Goal: Check status: Check status

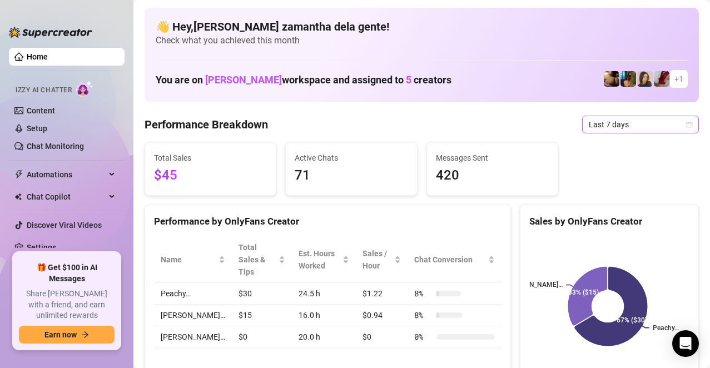
click at [619, 120] on span "Last 7 days" at bounding box center [640, 124] width 103 height 17
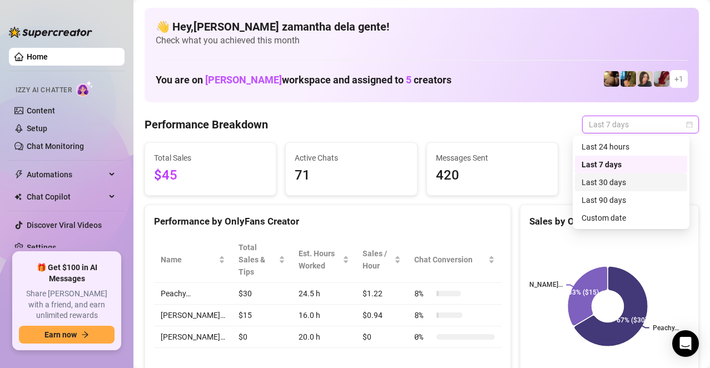
click at [619, 179] on div "Last 30 days" at bounding box center [631, 182] width 99 height 12
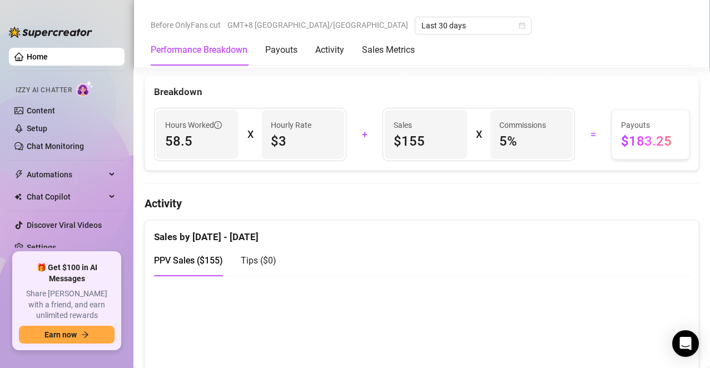
scroll to position [445, 0]
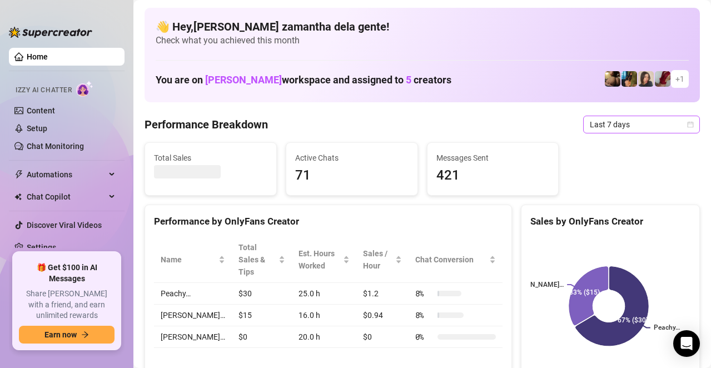
click at [631, 122] on span "Last 7 days" at bounding box center [641, 124] width 103 height 17
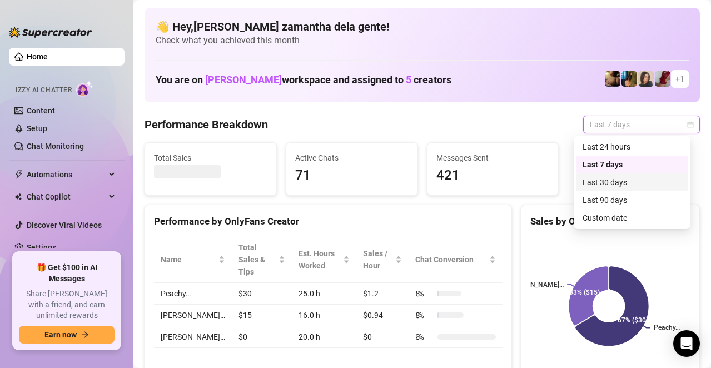
click at [597, 188] on div "Last 30 days" at bounding box center [632, 182] width 99 height 12
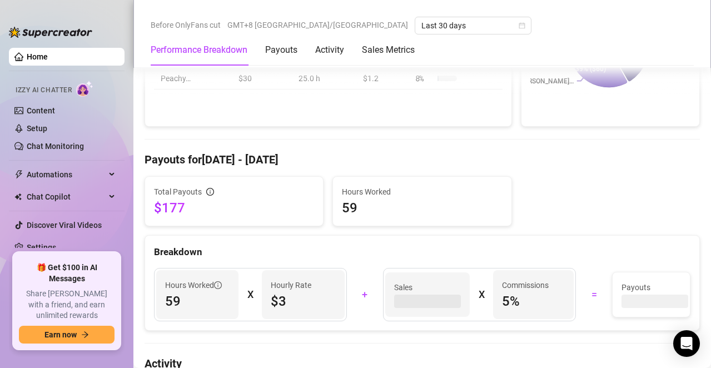
scroll to position [278, 0]
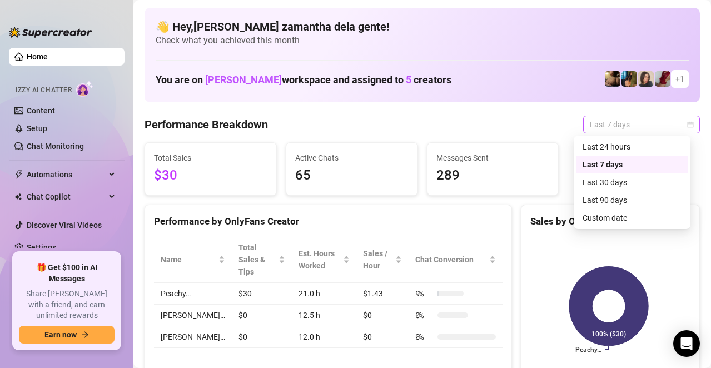
click at [594, 122] on span "Last 7 days" at bounding box center [641, 124] width 103 height 17
click at [605, 146] on div "Last 24 hours" at bounding box center [632, 147] width 99 height 12
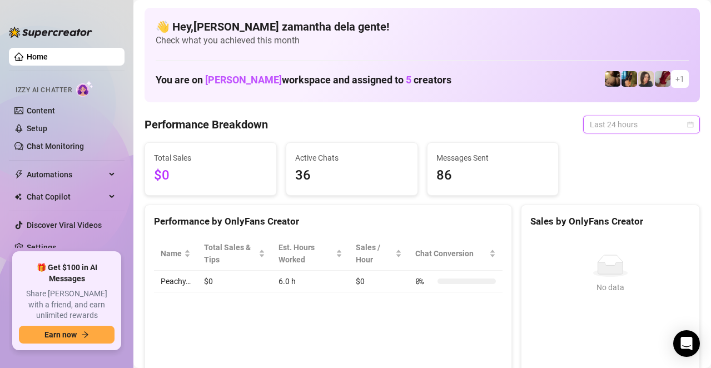
click at [590, 120] on span "Last 24 hours" at bounding box center [641, 124] width 103 height 17
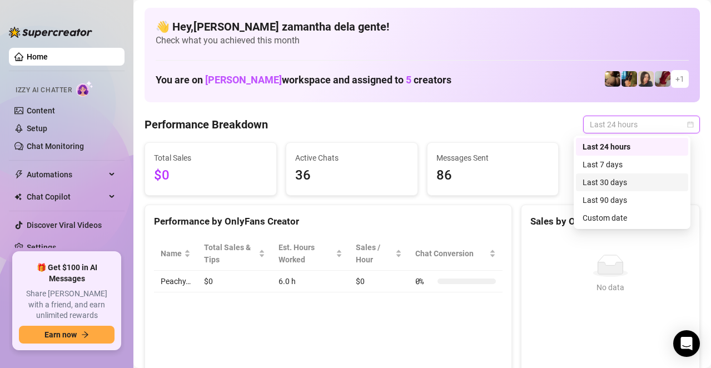
click at [599, 181] on div "Last 30 days" at bounding box center [632, 182] width 99 height 12
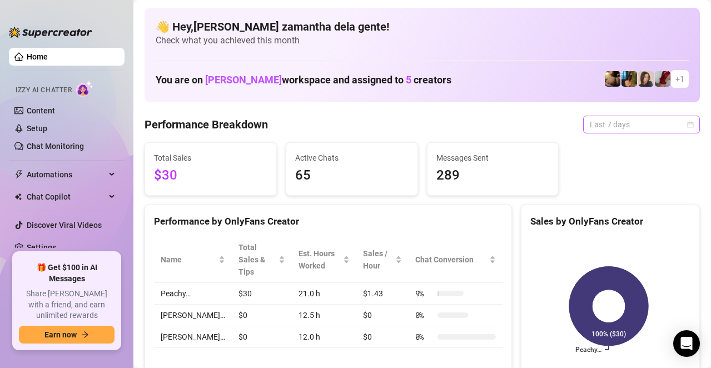
click at [614, 126] on span "Last 7 days" at bounding box center [641, 124] width 103 height 17
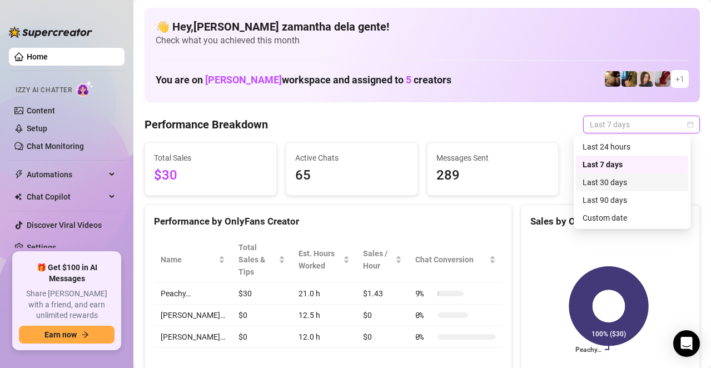
click at [602, 180] on div "Last 30 days" at bounding box center [632, 182] width 99 height 12
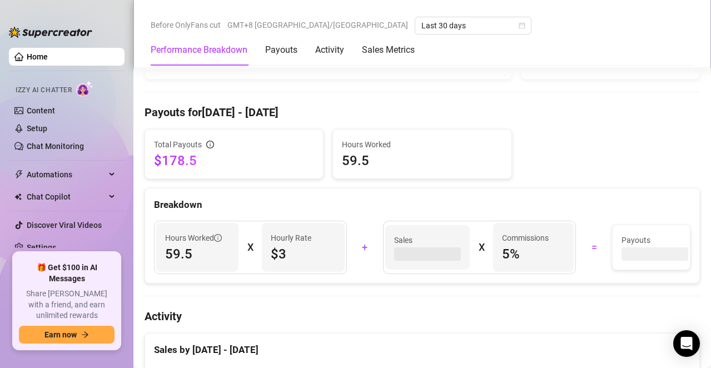
scroll to position [341, 0]
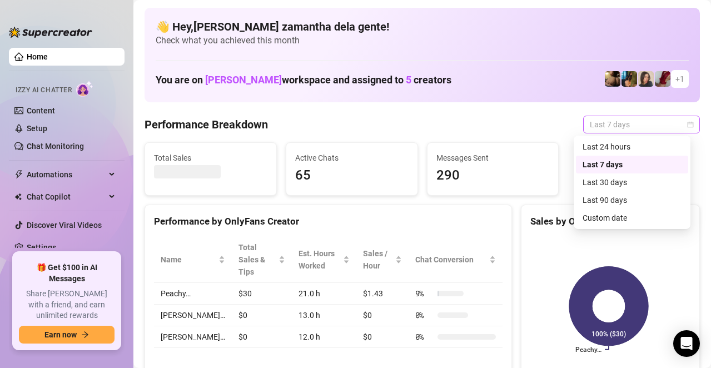
click at [606, 122] on span "Last 7 days" at bounding box center [641, 124] width 103 height 17
click at [606, 179] on div "Last 30 days" at bounding box center [632, 182] width 99 height 12
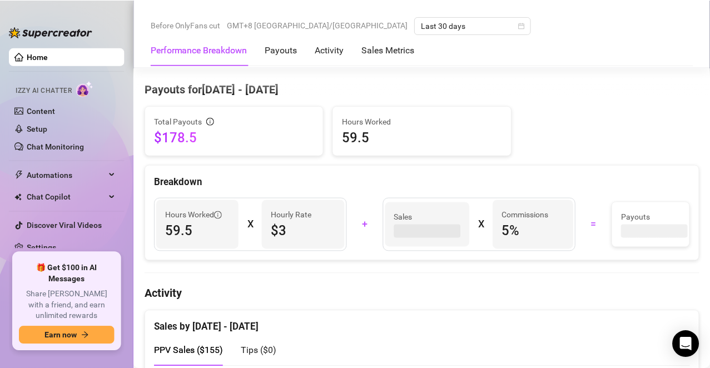
scroll to position [334, 0]
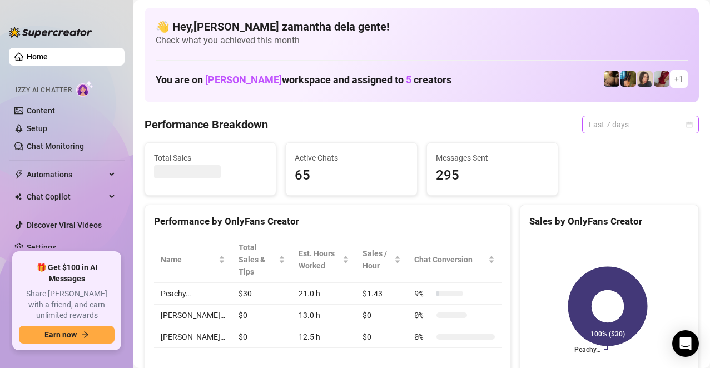
click at [595, 128] on span "Last 7 days" at bounding box center [640, 124] width 103 height 17
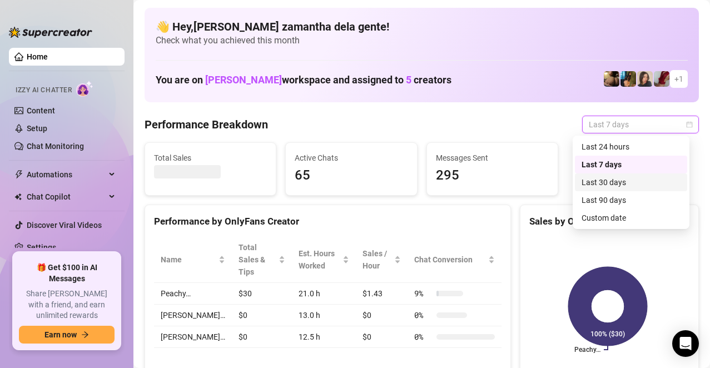
click at [599, 178] on div "Last 30 days" at bounding box center [631, 182] width 99 height 12
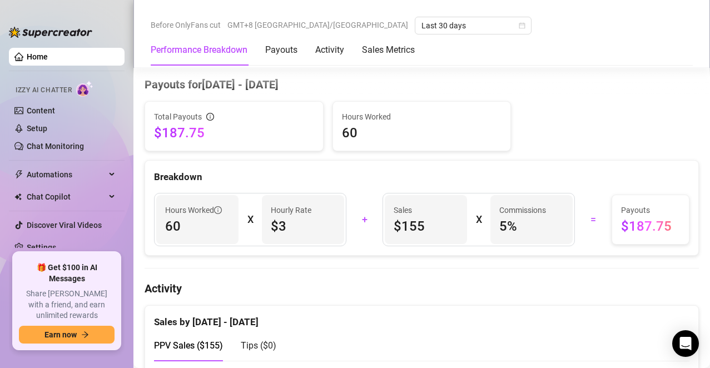
scroll to position [56, 0]
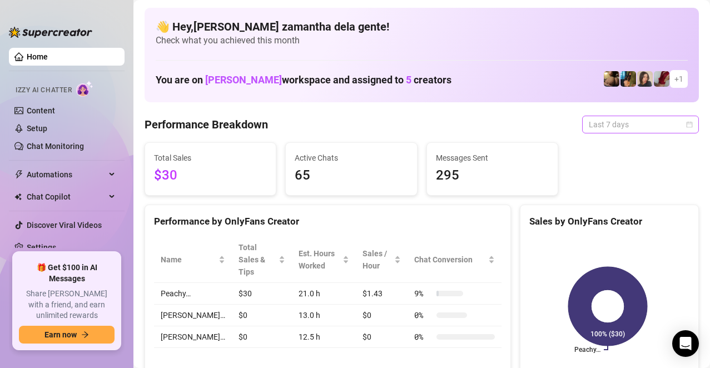
click at [595, 130] on span "Last 7 days" at bounding box center [640, 124] width 103 height 17
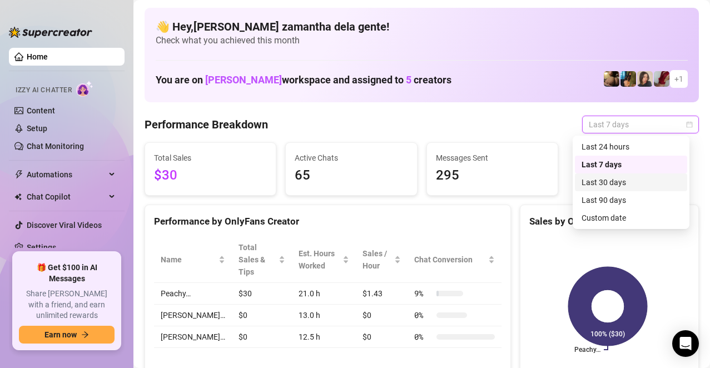
click at [602, 183] on div "Last 30 days" at bounding box center [631, 182] width 99 height 12
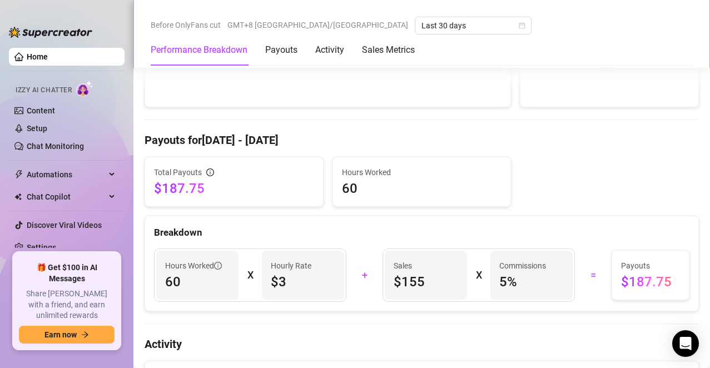
scroll to position [285, 0]
